Goal: Task Accomplishment & Management: Complete application form

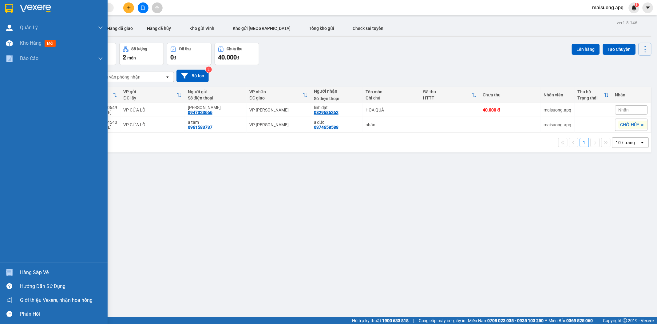
click at [14, 179] on div "Quản [PERSON_NAME] lý thu hộ Quản lý giao nhận mới Quản lý kiểm kho Kho hàng mớ…" at bounding box center [54, 141] width 108 height 242
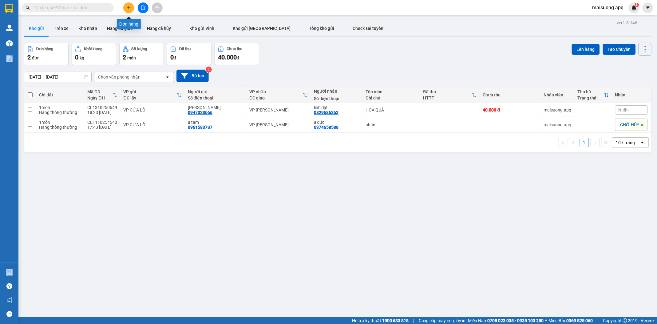
click at [126, 6] on button at bounding box center [128, 7] width 11 height 11
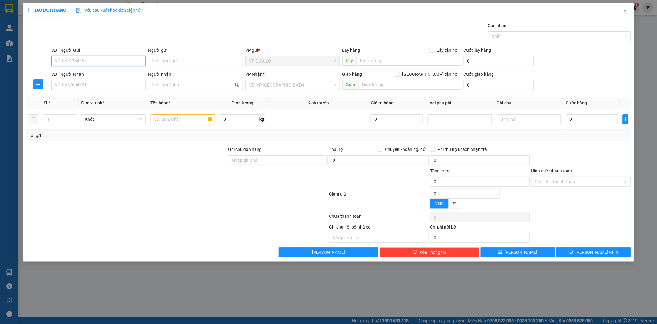
click at [102, 60] on input "SĐT Người Gửi" at bounding box center [98, 61] width 95 height 10
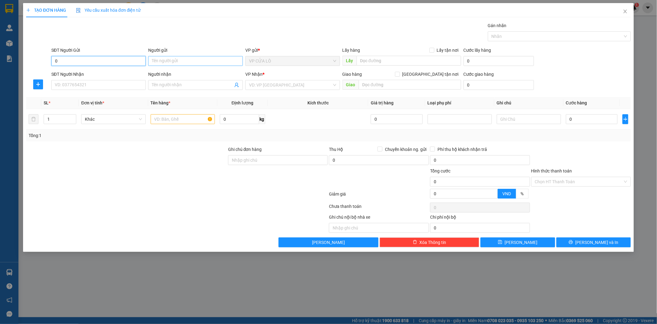
type input "0"
click at [166, 59] on input "Người gửi" at bounding box center [195, 61] width 95 height 10
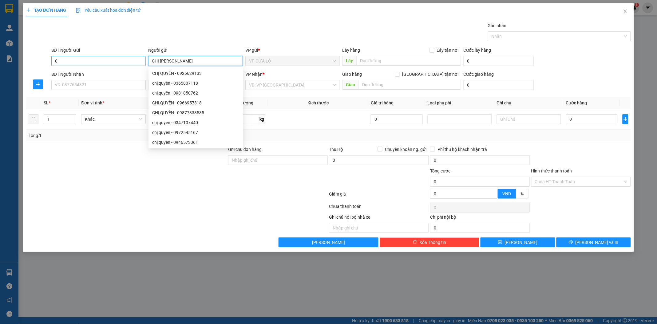
type input "CHỊ [PERSON_NAME]"
click at [100, 63] on input "0" at bounding box center [98, 61] width 95 height 10
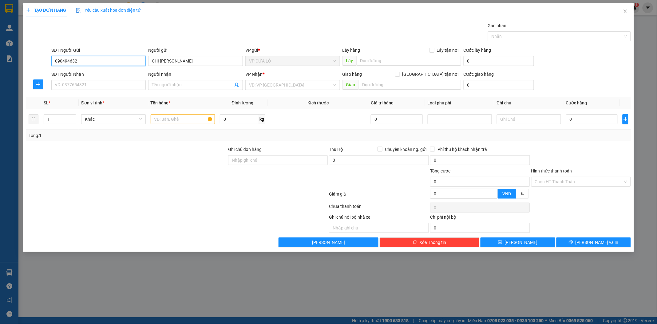
type input "0904946325"
click at [108, 71] on div "0904946325 - chị quyên" at bounding box center [98, 73] width 87 height 7
type input "chị quyên"
type input "0904946325"
click at [107, 85] on input "SĐT Người Nhận" at bounding box center [98, 85] width 95 height 10
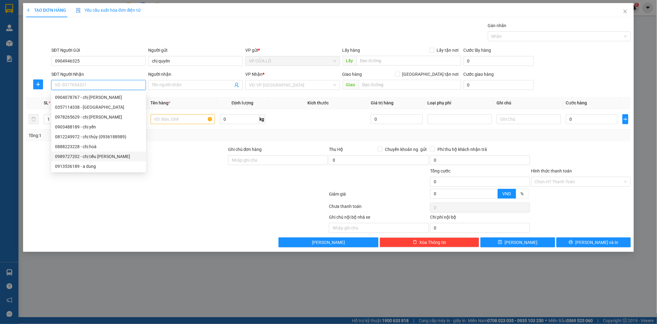
click at [84, 157] on div "0989727202 - chị tiểu [PERSON_NAME]" at bounding box center [98, 156] width 87 height 7
type input "0989727202"
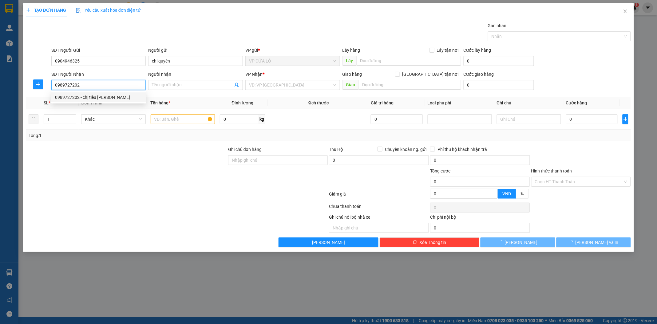
type input "chị tiểu yến"
checkbox input "true"
type input "toà nhà the light ,CT2 trung văn nam từ [GEOGRAPHIC_DATA] ,[GEOGRAPHIC_DATA]"
type input "60.000"
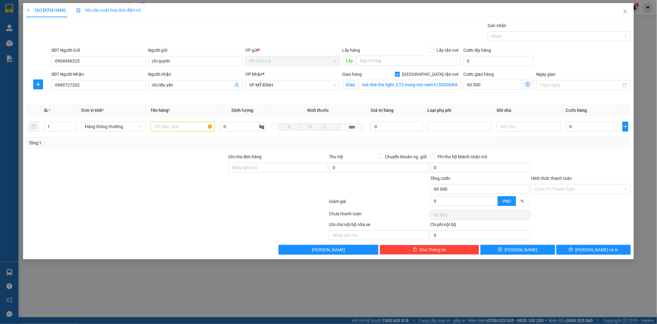
click at [526, 85] on icon "dollar-circle" at bounding box center [528, 84] width 5 height 5
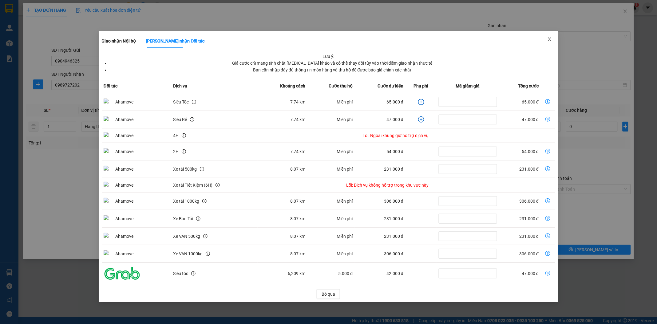
click at [550, 38] on icon "close" at bounding box center [550, 39] width 5 height 5
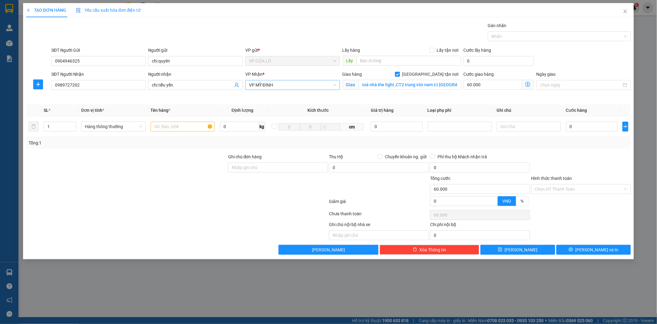
click at [286, 87] on span "VP MỸ ĐÌNH" at bounding box center [292, 84] width 87 height 9
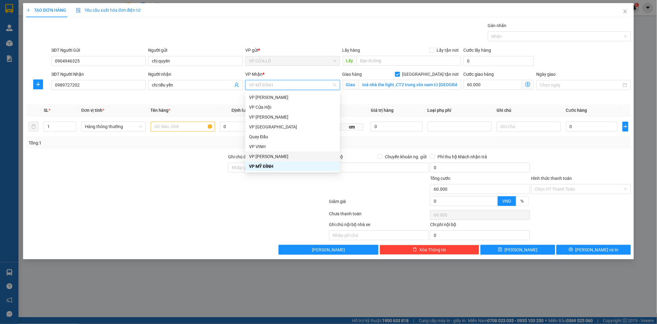
click at [284, 155] on div "VP [PERSON_NAME]" at bounding box center [292, 156] width 87 height 7
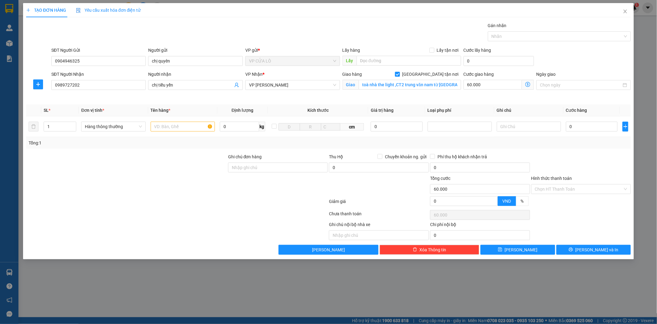
click at [528, 85] on icon "dollar-circle" at bounding box center [528, 84] width 5 height 5
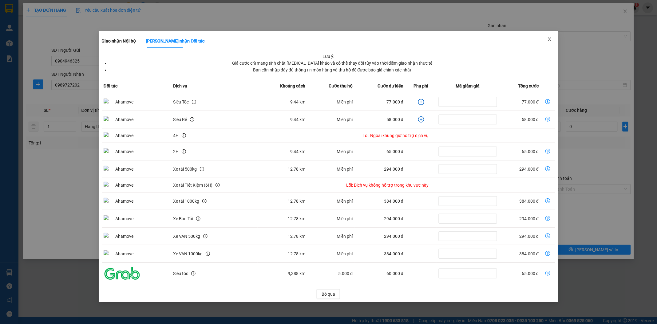
click at [551, 36] on span "Close" at bounding box center [549, 39] width 17 height 17
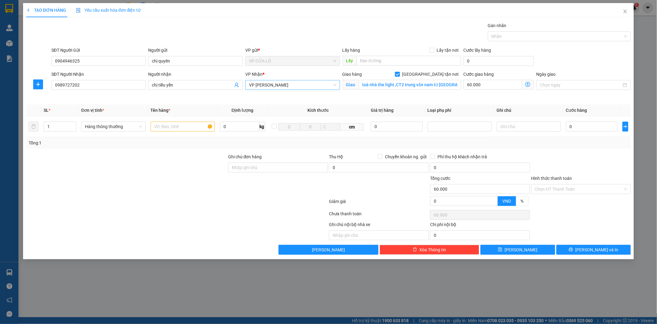
click at [294, 84] on span "VP [PERSON_NAME]" at bounding box center [292, 84] width 87 height 9
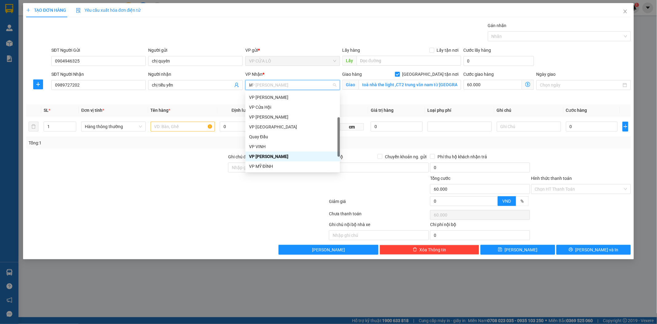
scroll to position [0, 0]
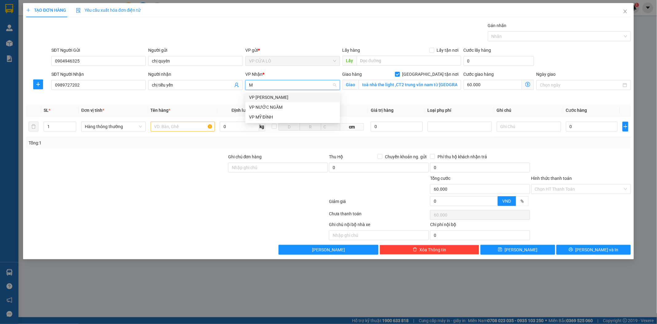
type input "MY"
click at [286, 96] on div "VP MỸ ĐÌNH" at bounding box center [292, 97] width 87 height 7
click at [526, 83] on icon "dollar-circle" at bounding box center [528, 84] width 5 height 5
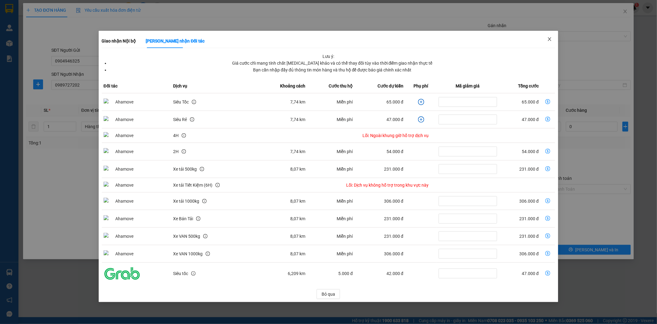
click at [551, 41] on icon "close" at bounding box center [550, 39] width 5 height 5
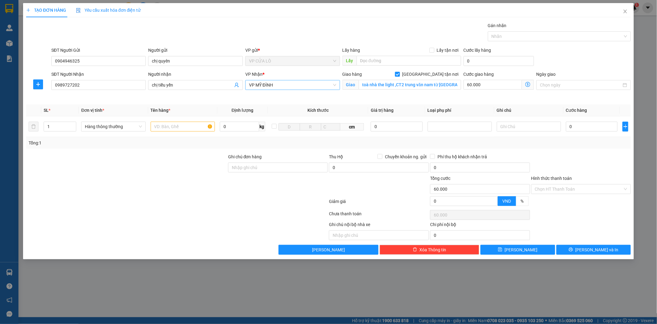
click at [299, 85] on span "VP MỸ ĐÌNH" at bounding box center [292, 84] width 87 height 9
type input "GIA"
click at [293, 96] on div "VP [PERSON_NAME]" at bounding box center [292, 97] width 87 height 7
click at [528, 83] on icon "dollar-circle" at bounding box center [528, 84] width 5 height 5
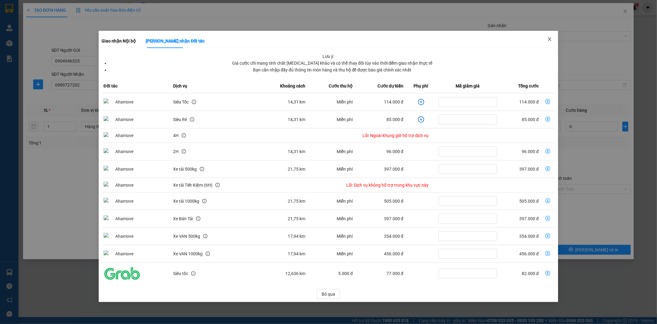
click at [548, 37] on span "Close" at bounding box center [549, 39] width 17 height 17
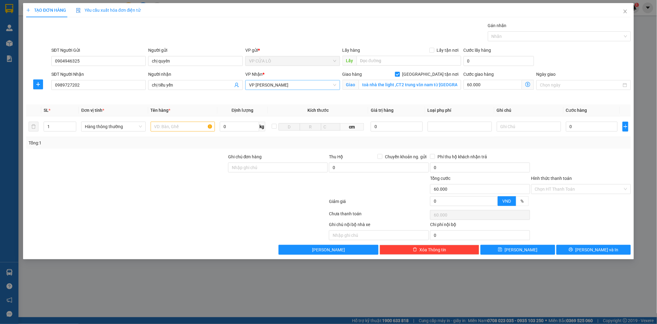
click at [300, 82] on span "VP [PERSON_NAME]" at bounding box center [292, 84] width 87 height 9
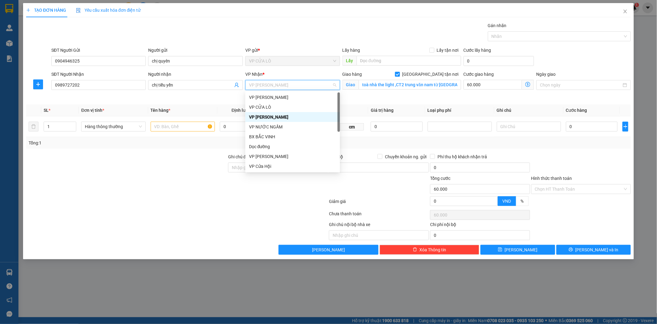
type input "M"
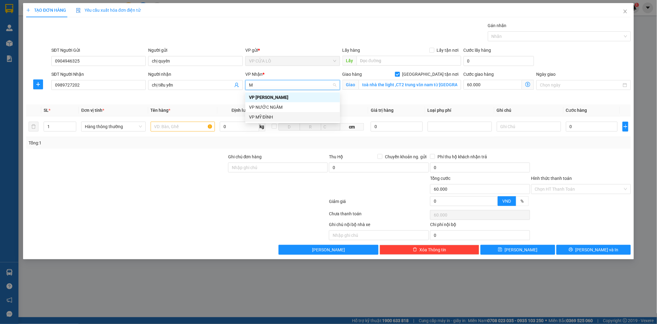
click at [300, 118] on div "VP MỸ ĐÌNH" at bounding box center [292, 117] width 87 height 7
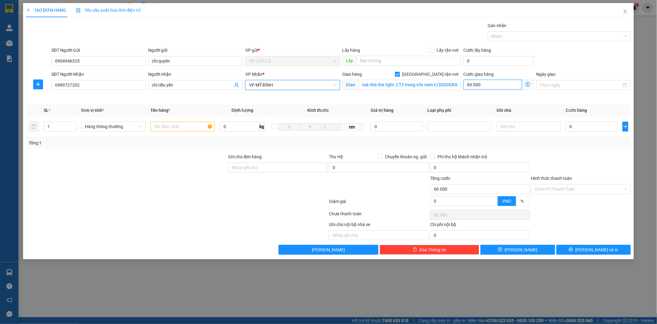
click at [494, 85] on input "60.000" at bounding box center [493, 85] width 58 height 10
type input "0"
type input "7"
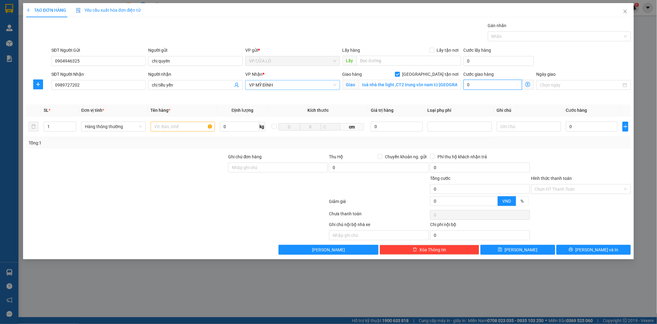
type input "7"
type input "70"
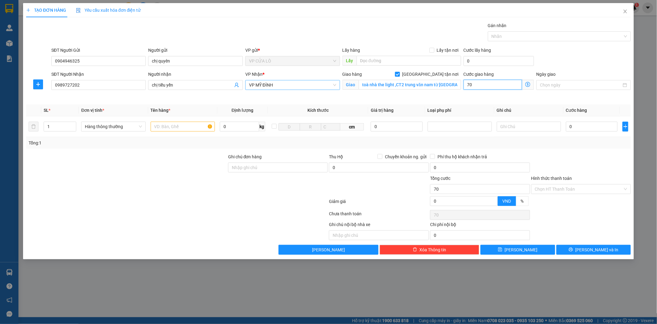
type input "700"
type input "7.000"
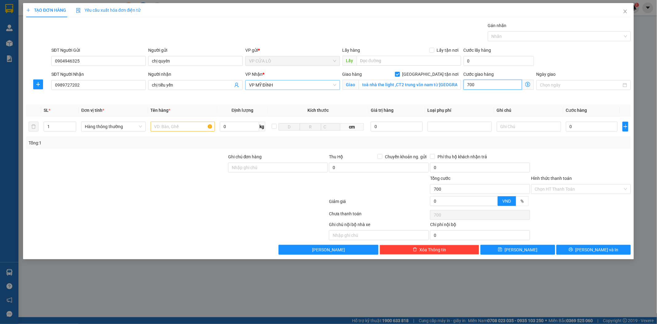
type input "7.000"
type input "70.000"
click at [176, 127] on input "text" at bounding box center [183, 127] width 64 height 10
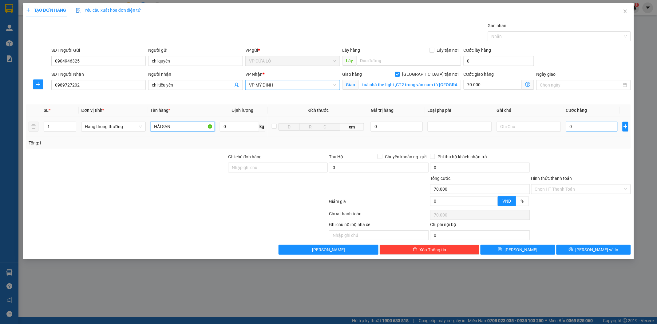
type input "HẢI SẢN"
click at [587, 125] on input "0" at bounding box center [592, 127] width 52 height 10
type input "3"
type input "70.003"
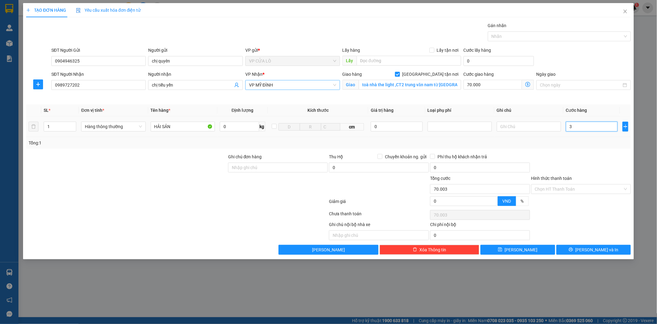
type input "30"
type input "70.030"
type input "300"
type input "70.300"
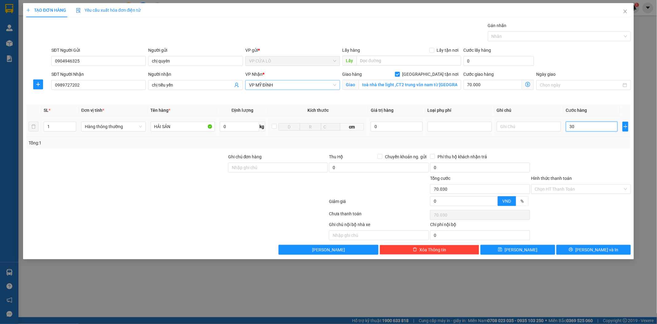
type input "70.300"
type input "3.000"
type input "73.000"
type input "30.000"
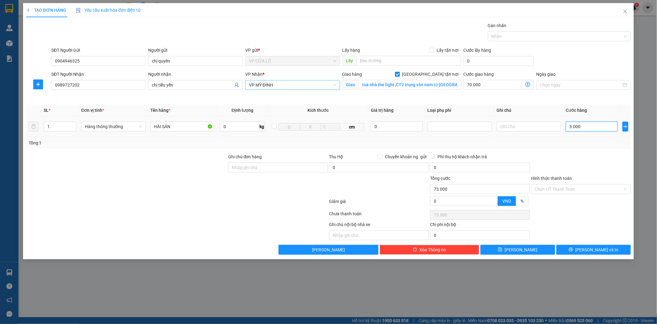
type input "100.000"
type input "300.000"
type input "370.000"
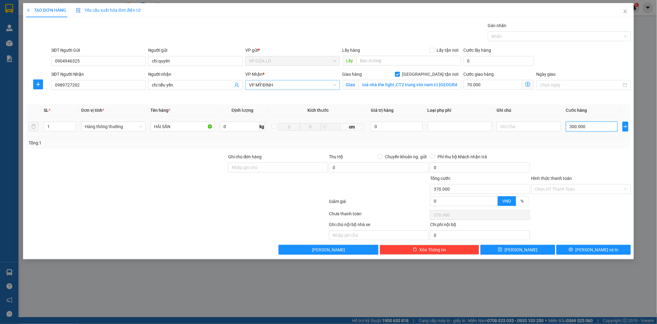
type input "30.000"
type input "100.000"
type input "30.000"
click at [498, 84] on input "70.000" at bounding box center [493, 85] width 58 height 10
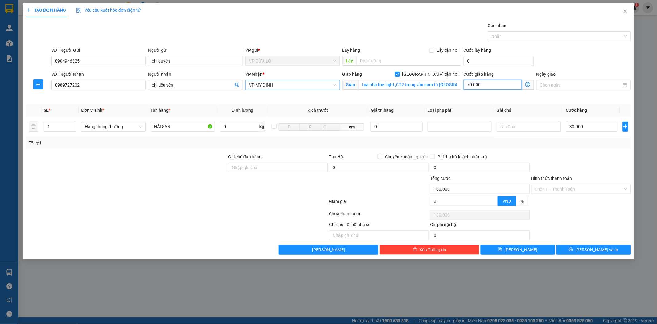
type input "30.000"
type input "0"
type input "30.008"
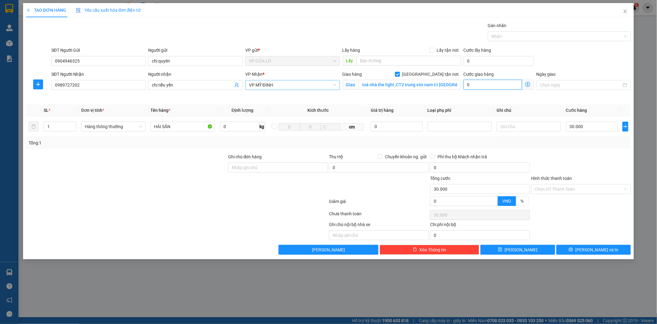
type input "8"
type input "30.080"
type input "80"
type input "30.800"
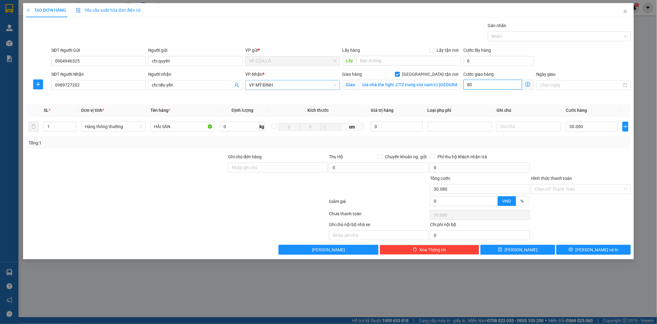
type input "30.800"
type input "800"
type input "38.000"
type input "8.000"
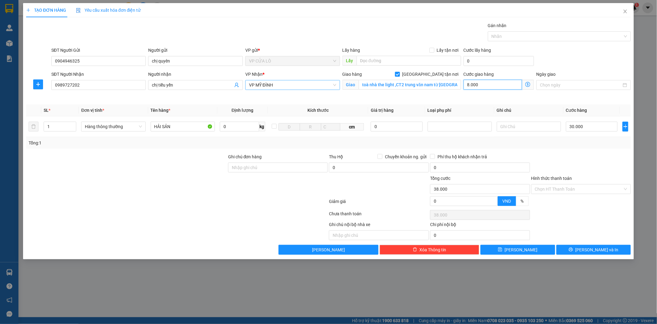
type input "110.000"
type input "80.000"
click at [585, 125] on input "30.000" at bounding box center [592, 127] width 52 height 10
type input "0"
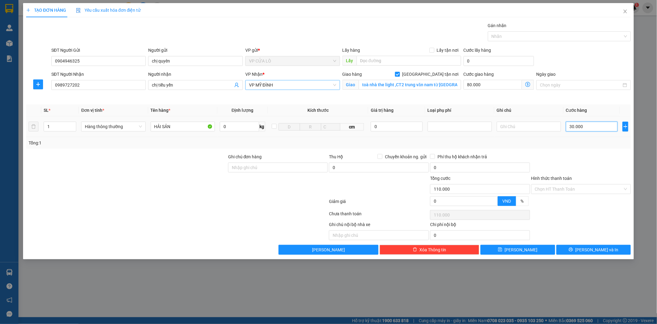
type input "80.000"
type input "04"
type input "80.004"
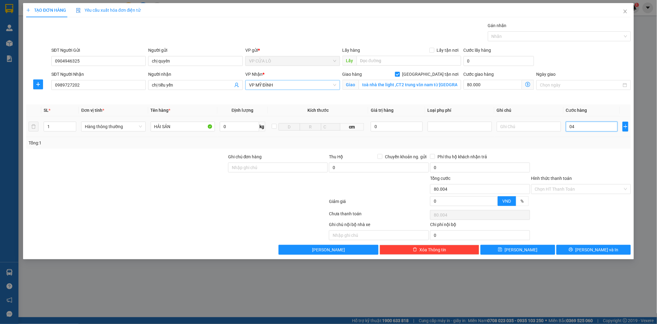
type input "040"
type input "80.040"
type input "0.400"
type input "80.400"
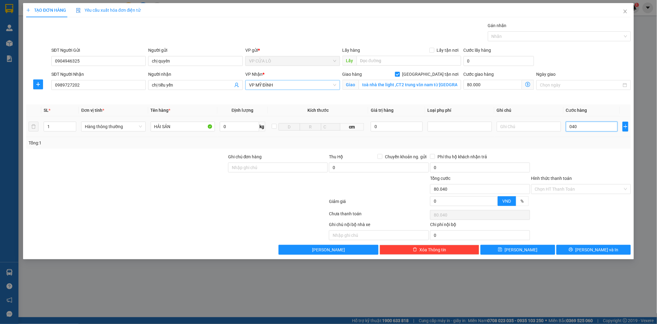
type input "80.400"
type input "04.000"
type input "84.000"
type input "040.000"
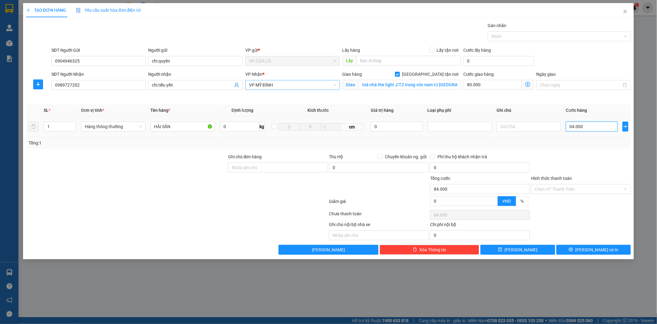
type input "120.000"
type input "04.000"
type input "84.000"
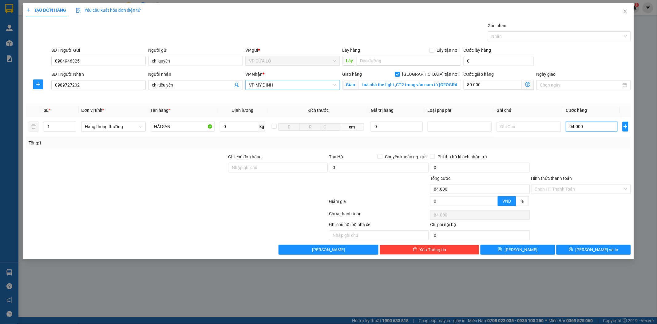
type input "0.400"
type input "80.400"
type input "040"
type input "80.040"
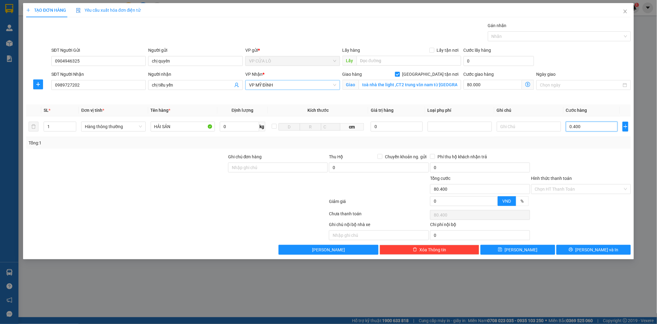
type input "80.040"
type input "04"
type input "80.004"
type input "0"
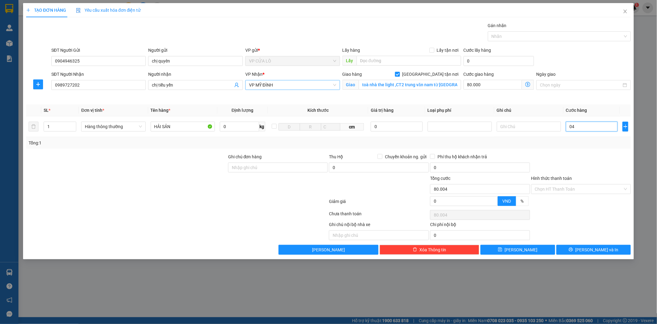
type input "80.000"
type input "03"
type input "80.003"
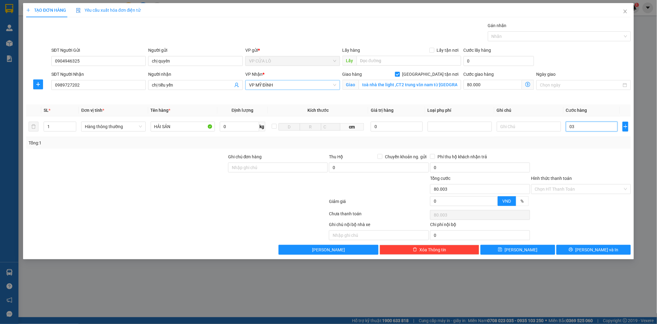
type input "030"
type input "80.030"
type input "0.300"
type input "80.300"
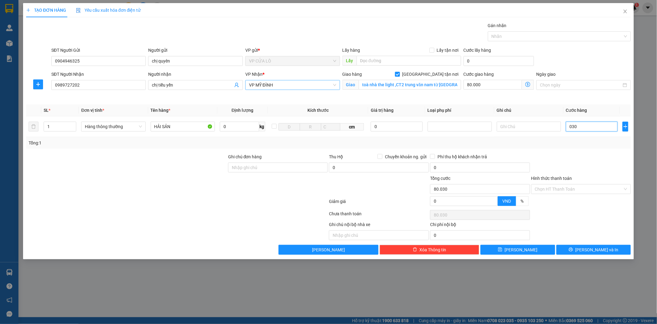
type input "80.300"
type input "03.000"
type input "83.000"
type input "030.000"
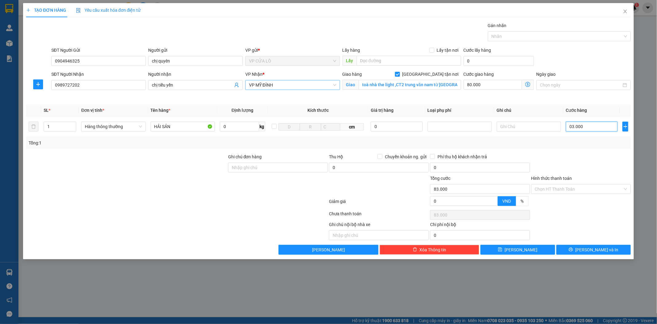
type input "110.000"
type input "30.000"
click at [600, 249] on span "[PERSON_NAME] và In" at bounding box center [597, 249] width 43 height 7
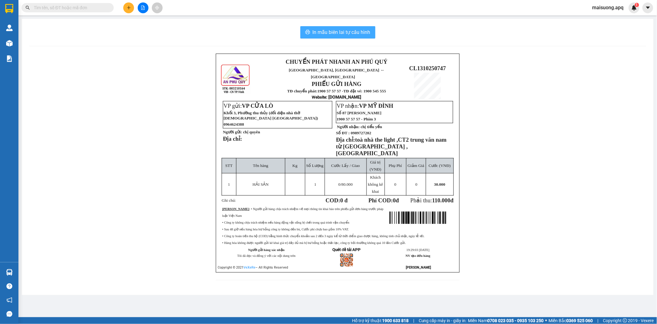
click at [337, 30] on span "In mẫu biên lai tự cấu hình" at bounding box center [342, 32] width 58 height 8
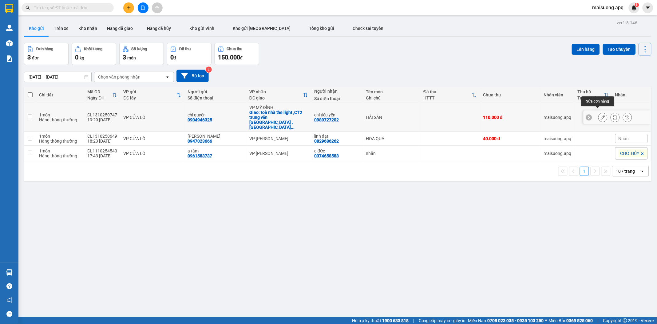
click at [601, 115] on icon at bounding box center [603, 117] width 4 height 4
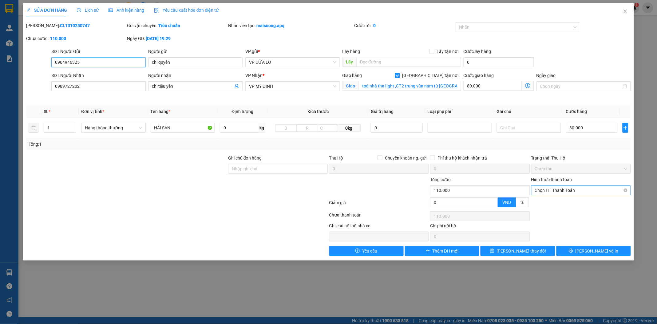
click at [571, 191] on span "Chọn HT Thanh Toán" at bounding box center [581, 190] width 93 height 9
click at [564, 201] on div "Tại văn phòng" at bounding box center [581, 202] width 93 height 7
type input "0"
click at [596, 250] on span "[PERSON_NAME] và In" at bounding box center [597, 250] width 43 height 7
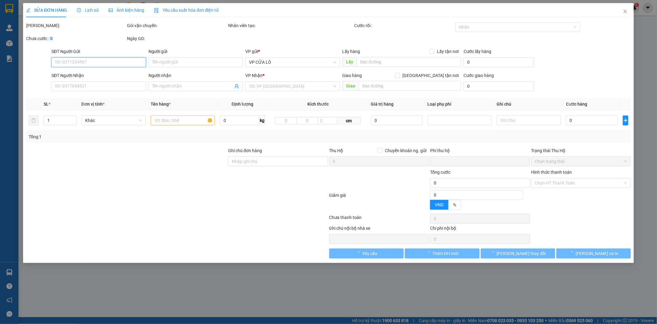
type input "0904946325"
type input "chị quyên"
type input "0989727202"
type input "chị tiểu yến"
checkbox input "true"
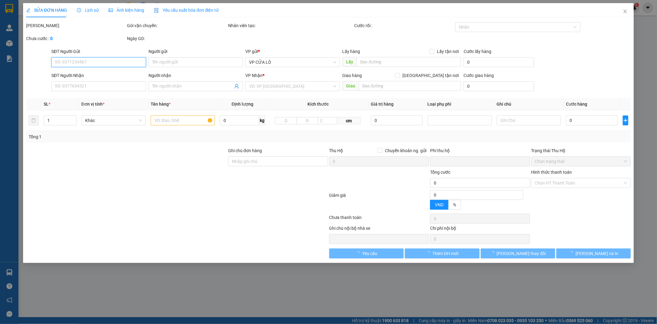
type input "toà nhà the light ,CT2 trung văn nam từ [GEOGRAPHIC_DATA] ,[GEOGRAPHIC_DATA]"
type input "0"
type input "110.000"
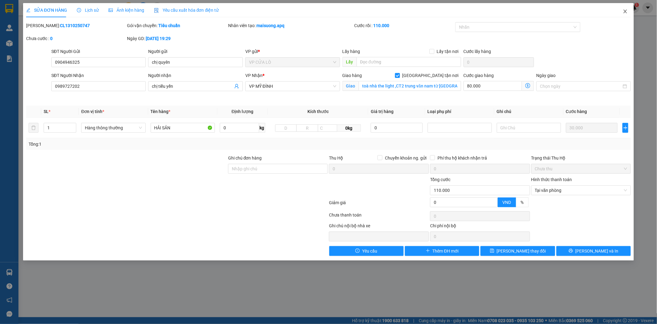
click at [628, 11] on icon "close" at bounding box center [625, 11] width 5 height 5
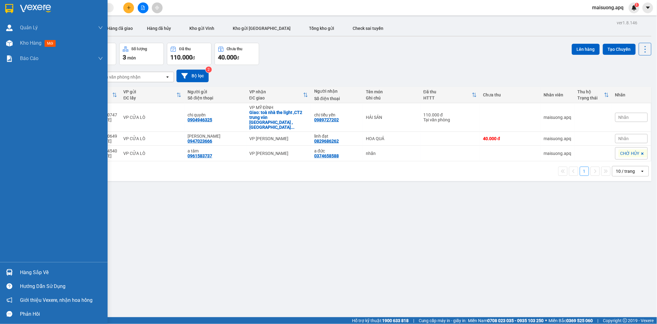
click at [42, 270] on div "Hàng sắp về" at bounding box center [61, 272] width 83 height 9
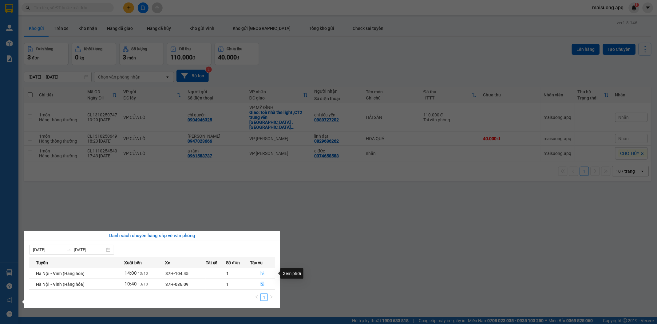
click at [264, 273] on icon "file-done" at bounding box center [263, 273] width 4 height 4
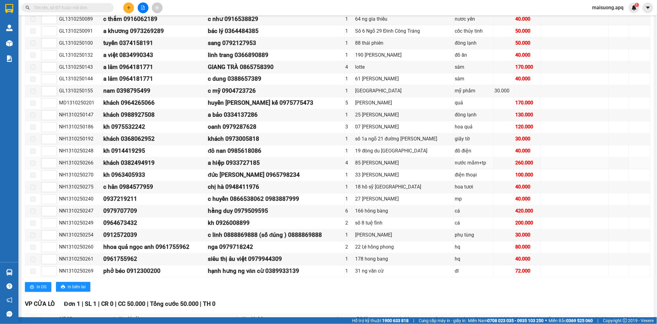
scroll to position [399, 0]
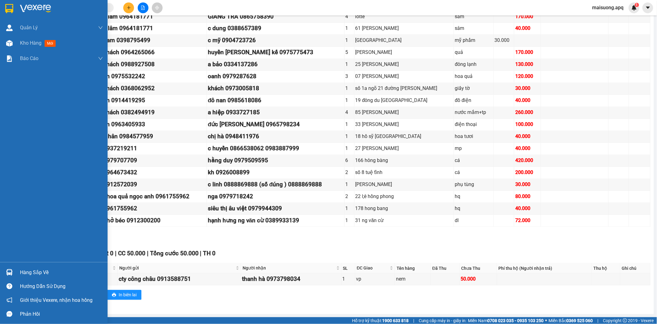
click at [28, 271] on div "Hàng sắp về" at bounding box center [61, 272] width 83 height 9
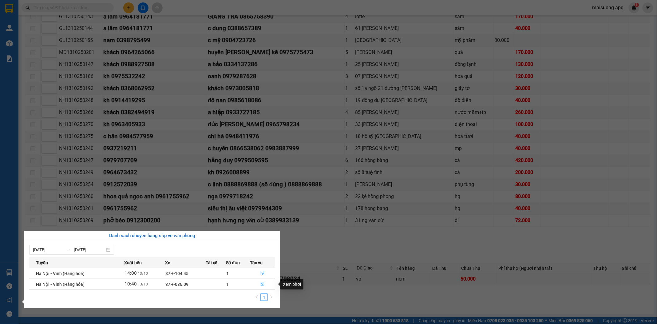
click at [264, 285] on icon "file-done" at bounding box center [263, 284] width 4 height 4
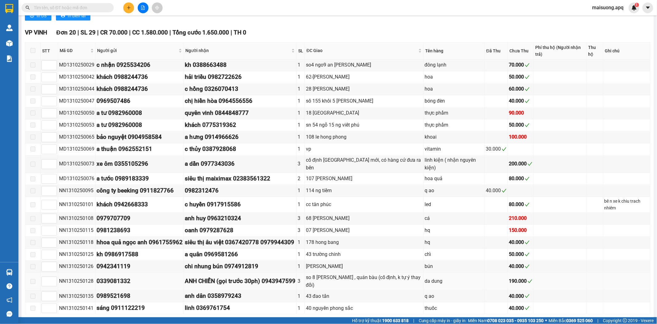
scroll to position [489, 0]
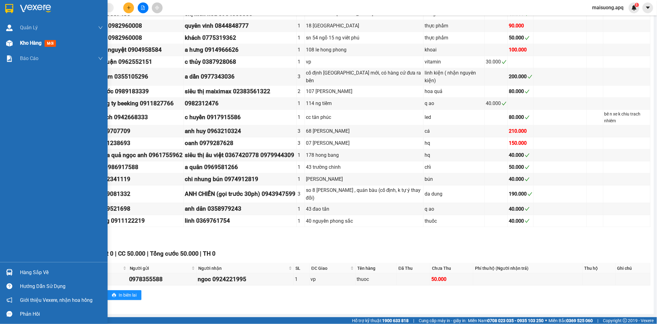
click at [28, 42] on span "Kho hàng" at bounding box center [31, 43] width 22 height 6
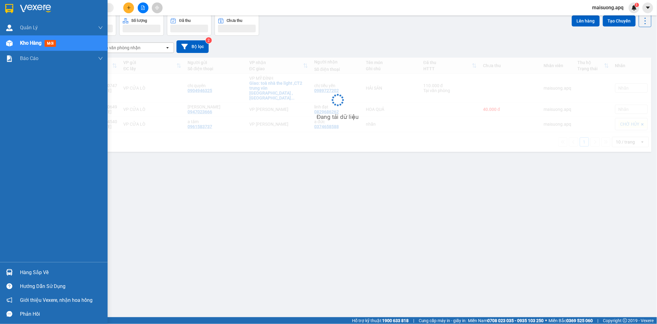
scroll to position [28, 0]
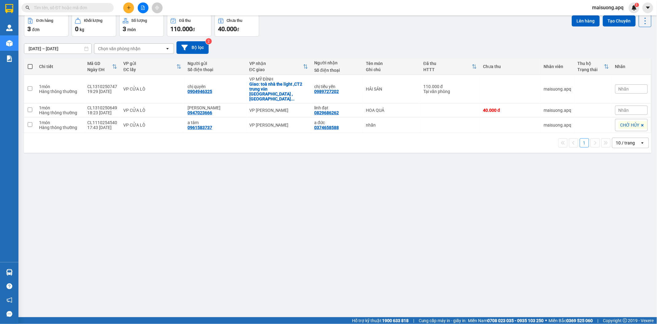
click at [131, 317] on div "Hỗ trợ kỹ thuật: 1900 633 818 | Cung cấp máy in - giấy in: [GEOGRAPHIC_DATA] 07…" at bounding box center [327, 320] width 654 height 7
click at [131, 316] on section "Kết quả tìm kiếm ( 0 ) Bộ lọc No Data maisuong.apq 1 Quản [PERSON_NAME] lý thu …" at bounding box center [328, 162] width 657 height 324
click at [213, 208] on div "ver 1.8.146 Kho gửi Trên xe Kho nhận Hàng đã giao Hàng đã hủy Kho gửi Vinh Kho …" at bounding box center [338, 152] width 633 height 324
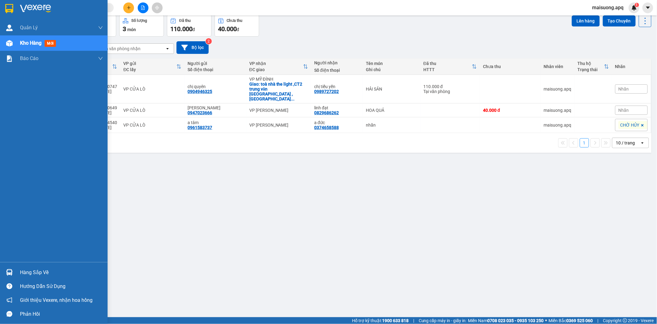
click at [32, 271] on div "Hàng sắp về" at bounding box center [61, 272] width 83 height 9
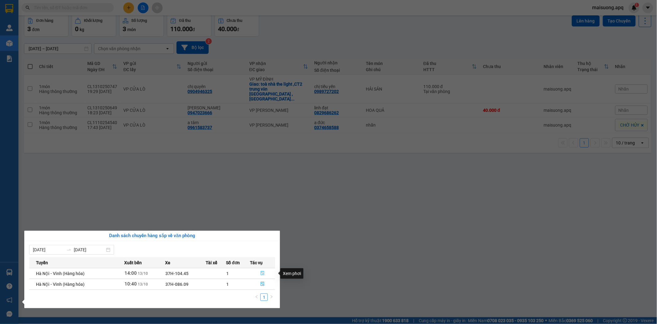
click at [262, 275] on icon "file-done" at bounding box center [263, 273] width 4 height 4
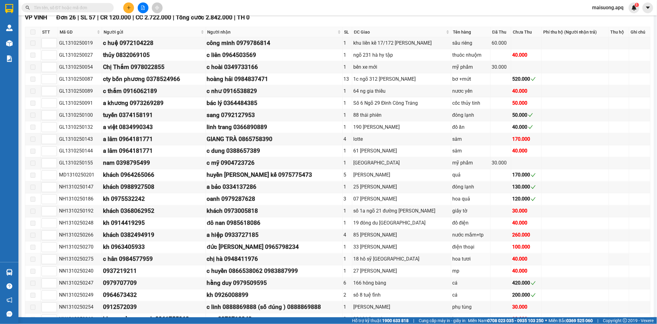
scroll to position [399, 0]
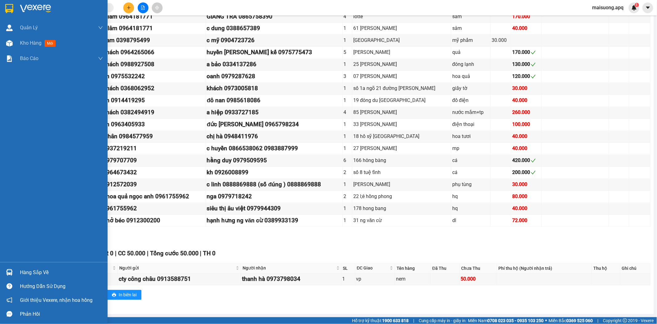
click at [24, 271] on div "Hàng sắp về" at bounding box center [61, 272] width 83 height 9
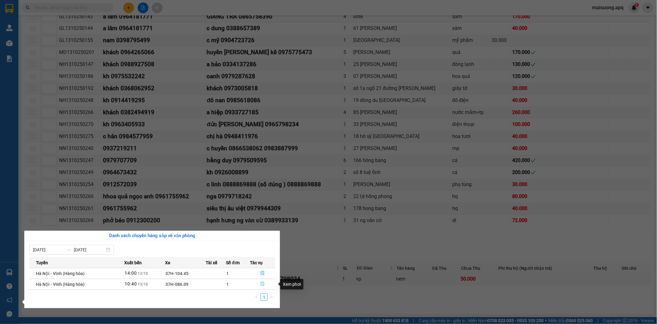
click at [262, 282] on icon "file-done" at bounding box center [263, 284] width 4 height 4
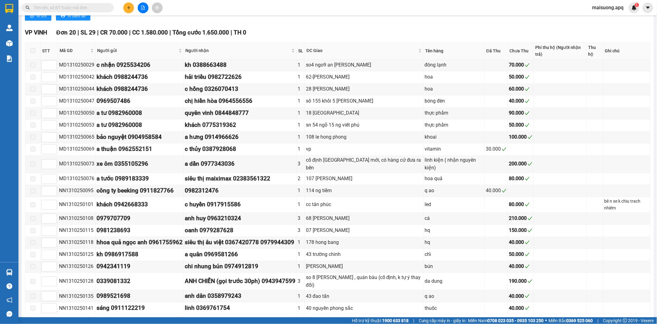
scroll to position [489, 0]
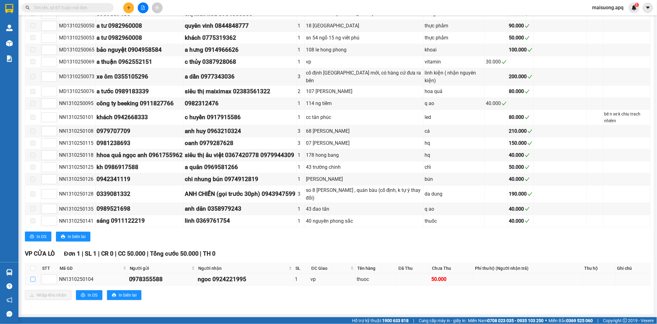
click at [31, 279] on input "checkbox" at bounding box center [32, 279] width 5 height 5
checkbox input "true"
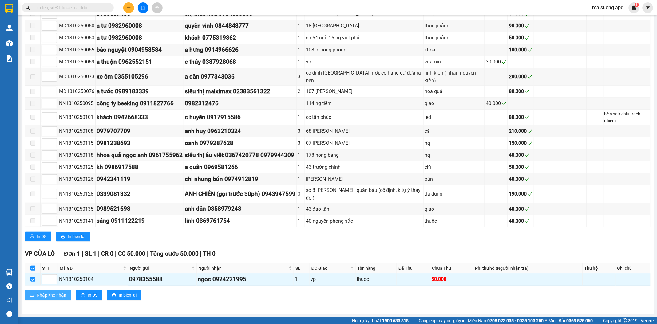
click at [46, 293] on span "Nhập kho nhận" at bounding box center [52, 294] width 30 height 7
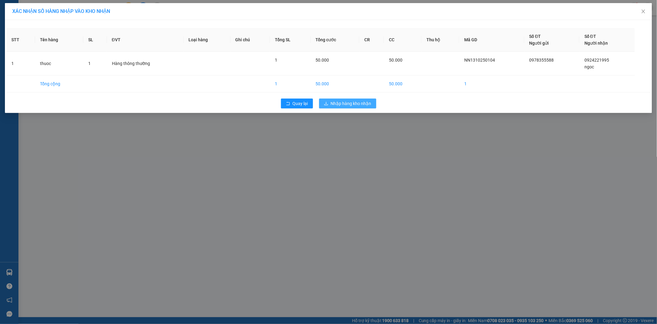
click at [358, 105] on span "Nhập hàng kho nhận" at bounding box center [351, 103] width 41 height 7
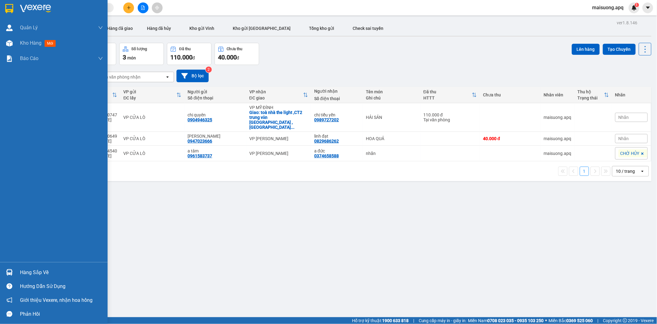
click at [26, 271] on div "Hàng sắp về" at bounding box center [61, 272] width 83 height 9
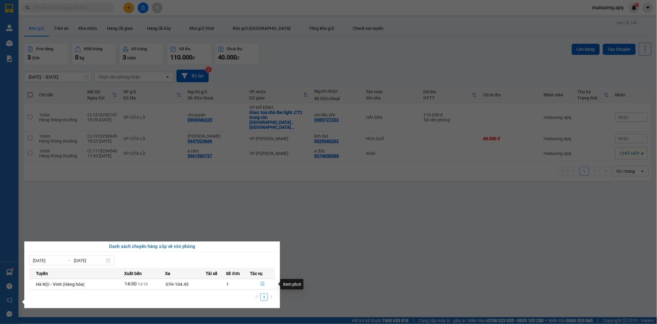
click at [263, 283] on icon "file-done" at bounding box center [263, 284] width 4 height 4
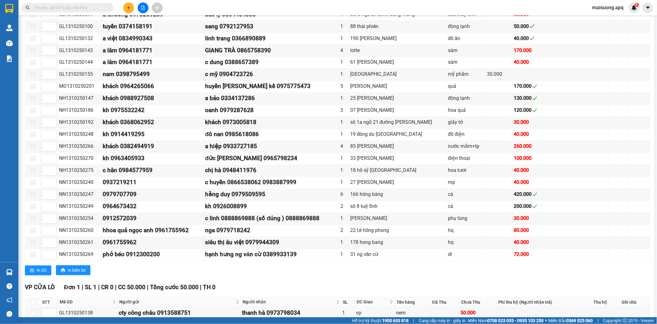
scroll to position [399, 0]
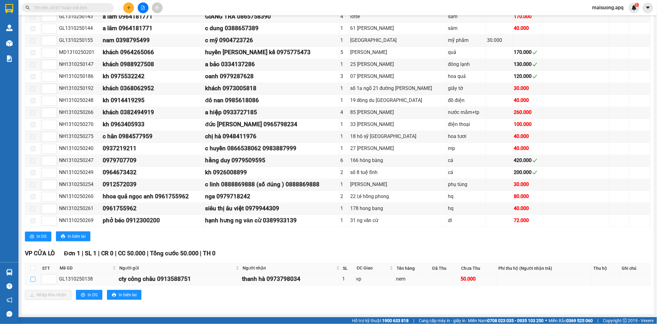
click at [32, 277] on input "checkbox" at bounding box center [32, 279] width 5 height 5
checkbox input "true"
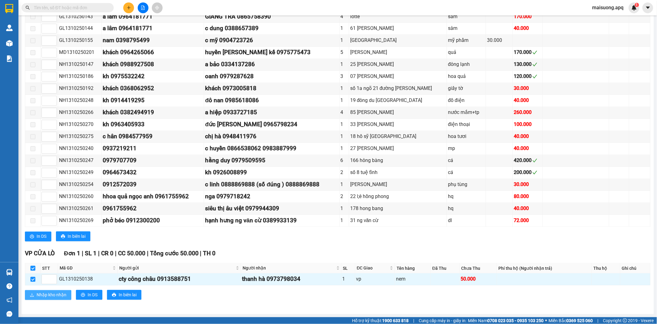
click at [45, 295] on span "Nhập kho nhận" at bounding box center [52, 294] width 30 height 7
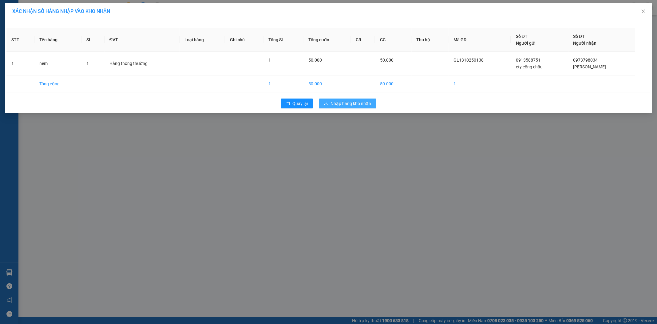
click at [359, 103] on span "Nhập hàng kho nhận" at bounding box center [351, 103] width 41 height 7
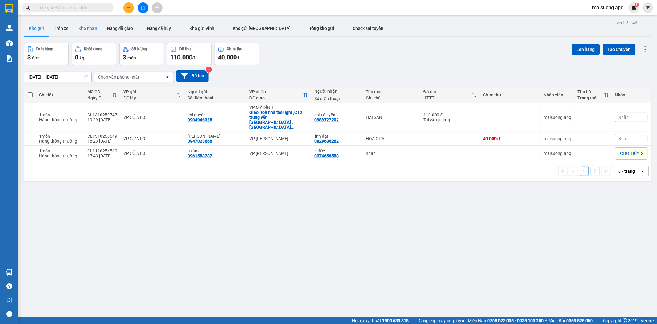
click at [87, 26] on button "Kho nhận" at bounding box center [88, 28] width 29 height 15
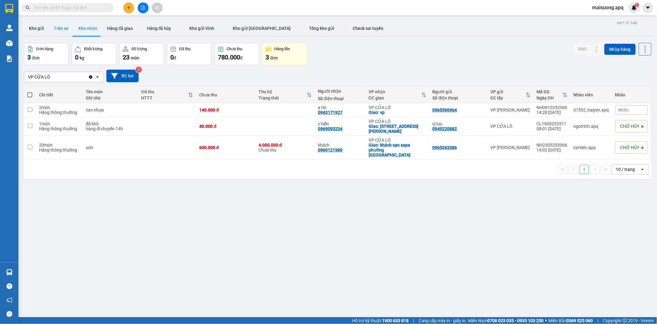
click at [63, 26] on button "Trên xe" at bounding box center [61, 28] width 25 height 15
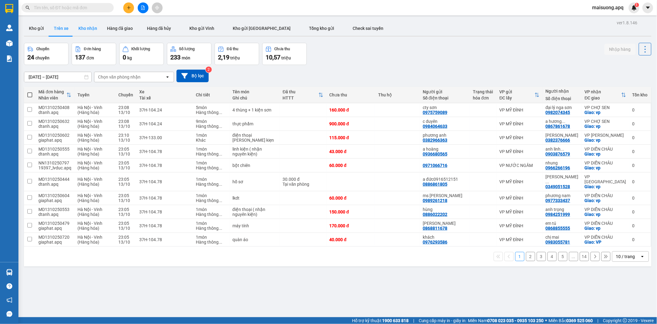
click at [92, 32] on button "Kho nhận" at bounding box center [88, 28] width 29 height 15
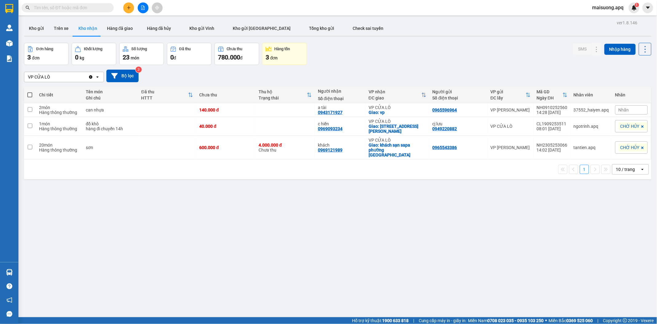
click at [78, 7] on input "text" at bounding box center [70, 7] width 73 height 7
type input "ò"
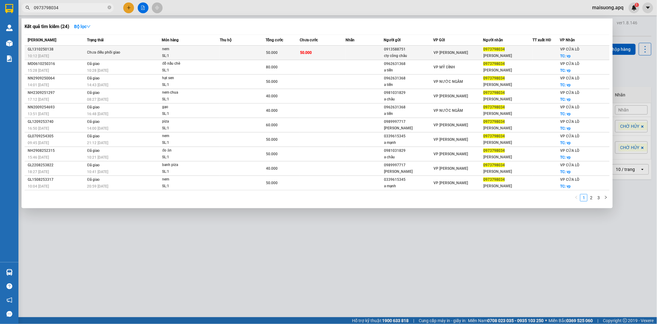
type input "0973798034"
click at [248, 51] on td at bounding box center [243, 53] width 46 height 14
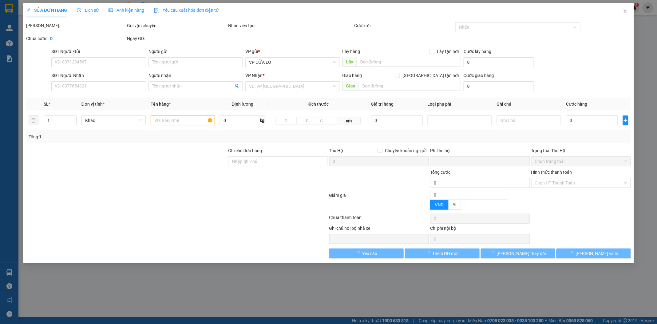
type input "0913588751"
type input "cty công châu"
type input "0973798034"
type input "[PERSON_NAME]"
checkbox input "true"
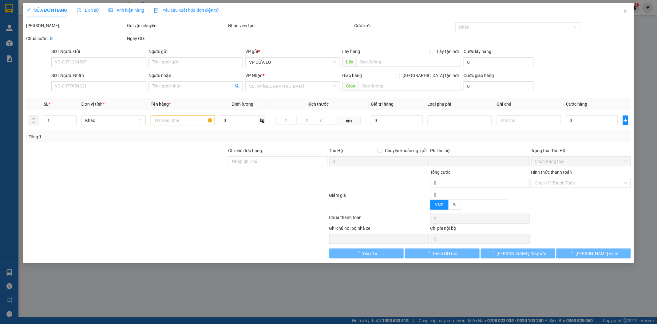
type input "vp"
type input "0"
type input "50.000"
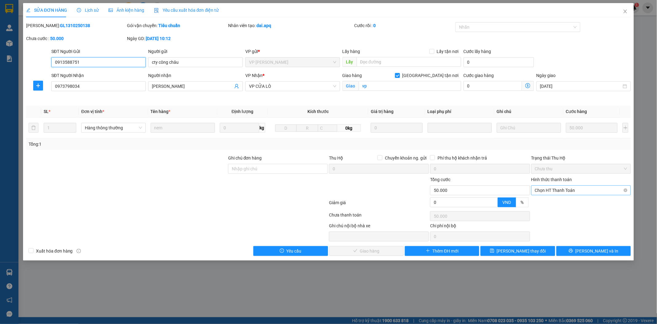
click at [588, 190] on span "Chọn HT Thanh Toán" at bounding box center [581, 190] width 93 height 9
click at [579, 203] on div "Tại văn phòng" at bounding box center [581, 202] width 93 height 7
type input "0"
click at [368, 247] on span "[PERSON_NAME] và Giao hàng" at bounding box center [370, 250] width 59 height 7
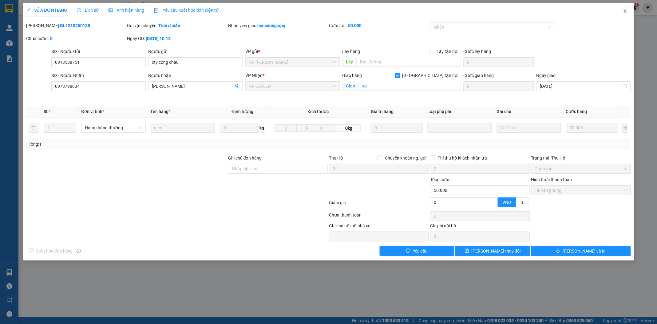
click at [625, 12] on icon "close" at bounding box center [625, 11] width 5 height 5
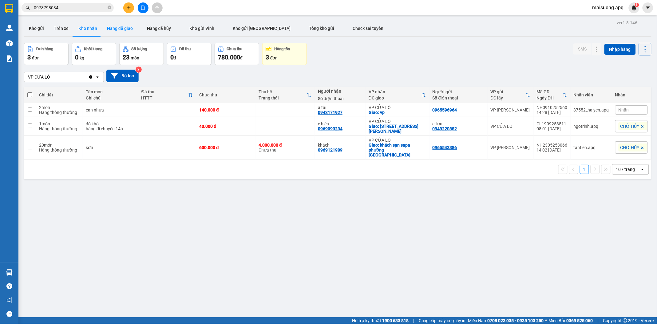
click at [126, 29] on button "Hàng đã giao" at bounding box center [120, 28] width 36 height 15
